Goal: Browse casually

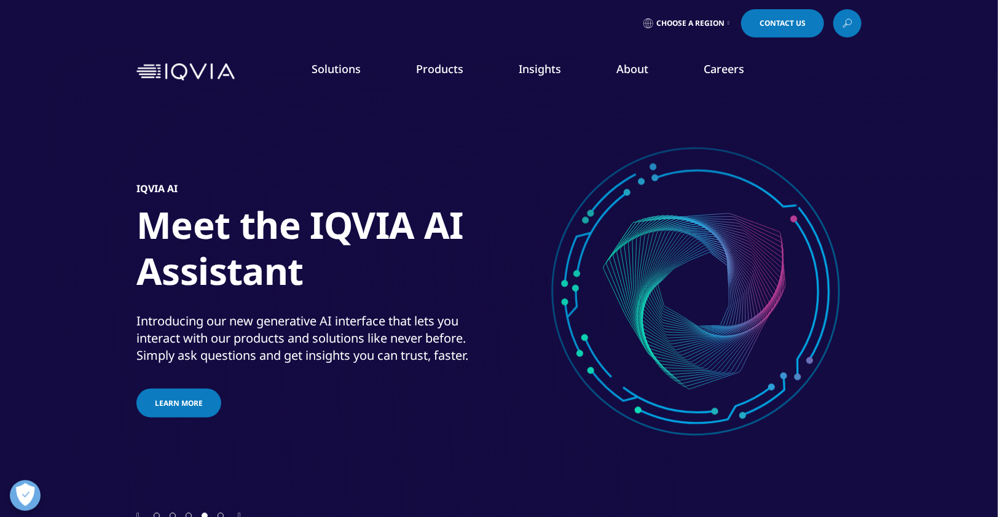
click at [327, 318] on div "Introducing our new generative AI interface that lets you interact with our pro…" at bounding box center [315, 339] width 359 height 52
click at [327, 326] on div "Introducing our new generative AI interface that lets you interact with our pro…" at bounding box center [315, 339] width 359 height 52
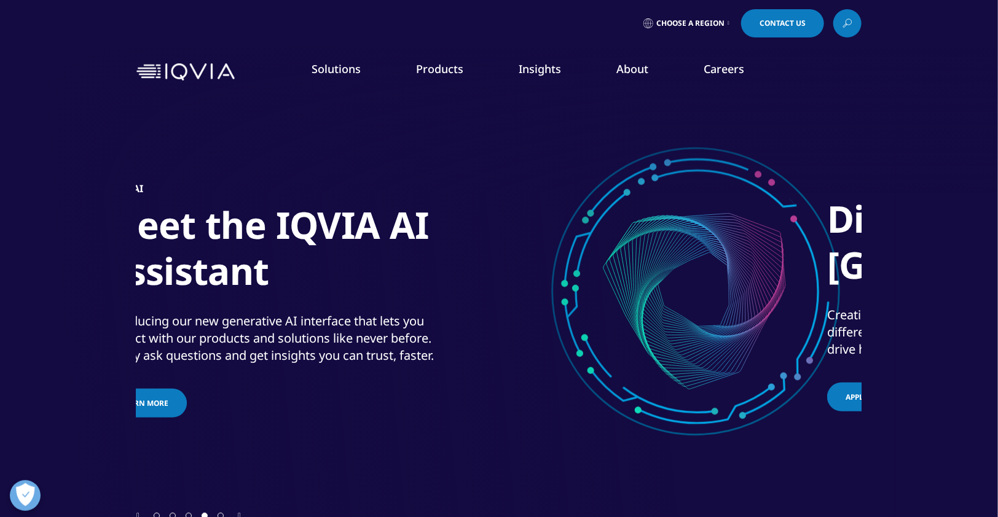
click at [340, 336] on div "Introducing our new generative AI interface that lets you interact with our pro…" at bounding box center [281, 339] width 359 height 52
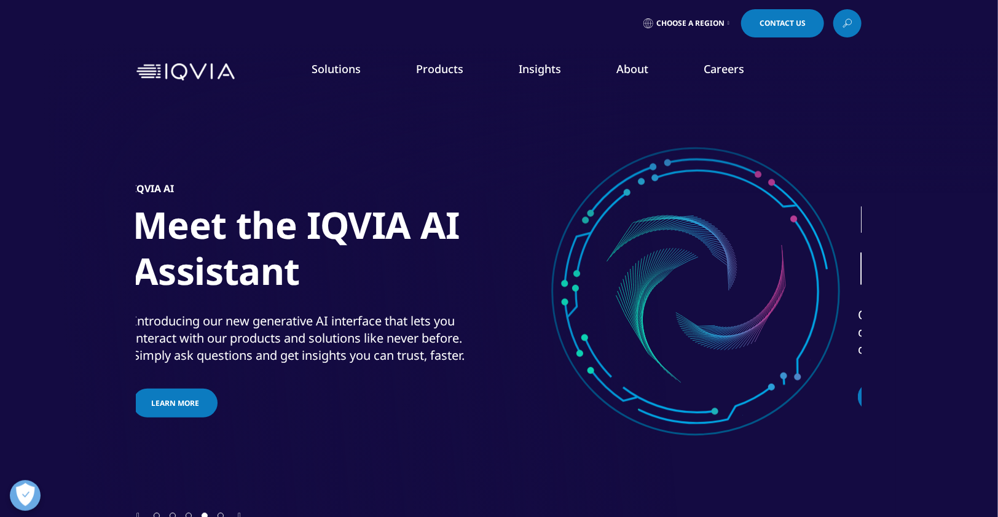
click at [320, 323] on div "Introducing our new generative AI interface that lets you interact with our pro…" at bounding box center [312, 339] width 359 height 52
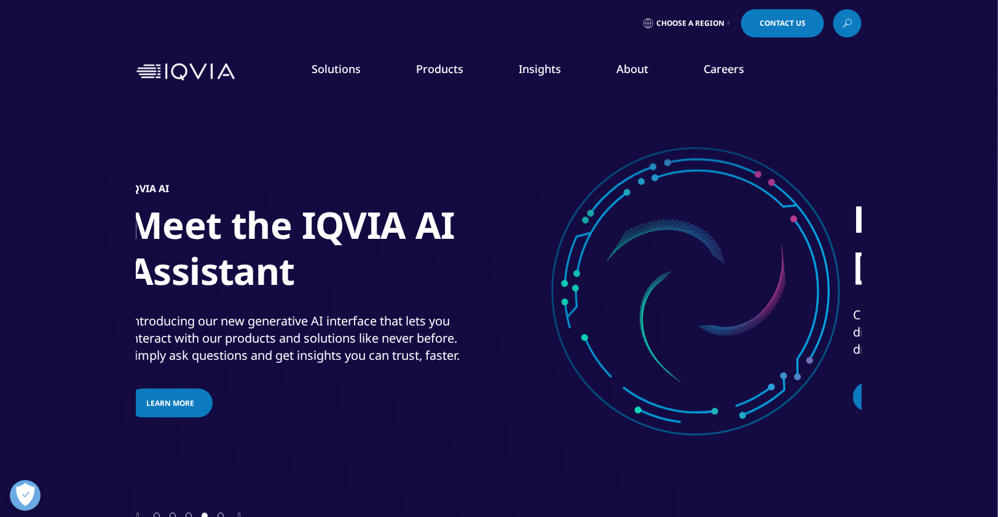
click at [374, 286] on h1 "Meet the IQVIA AI Assistant" at bounding box center [358, 252] width 461 height 100
